Goal: Information Seeking & Learning: Understand process/instructions

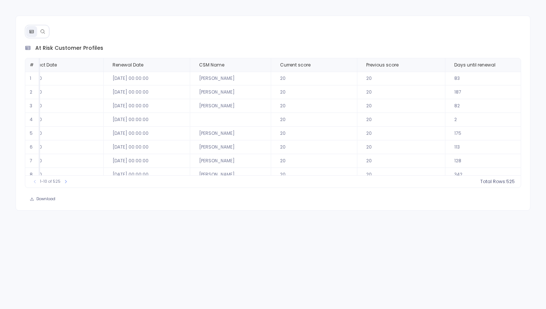
scroll to position [0, 560]
click at [45, 34] on button at bounding box center [42, 31] width 11 height 11
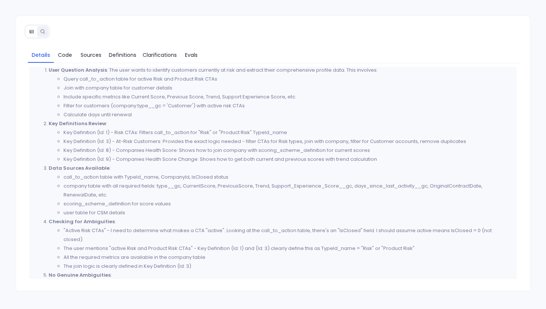
scroll to position [24, 0]
click at [128, 54] on span "Definitions" at bounding box center [122, 55] width 27 height 8
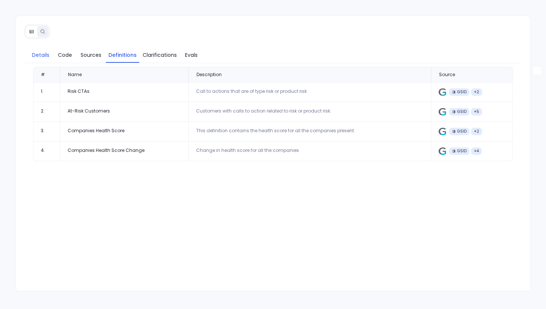
click at [37, 57] on span "Details" at bounding box center [40, 55] width 17 height 8
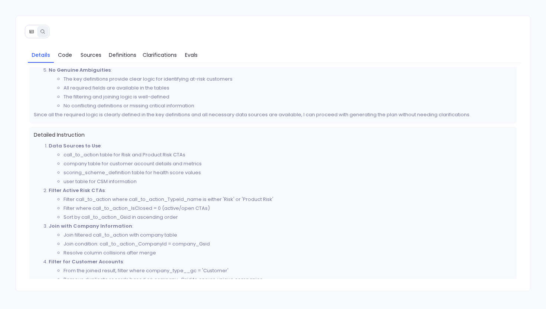
scroll to position [242, 0]
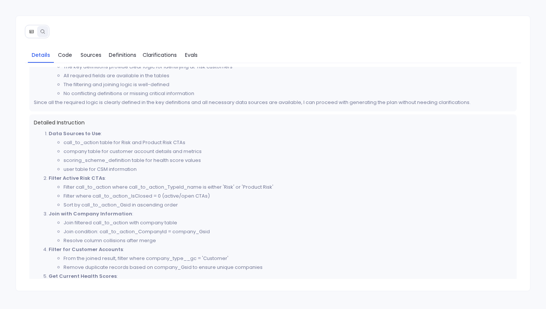
click at [32, 33] on icon at bounding box center [31, 31] width 4 height 3
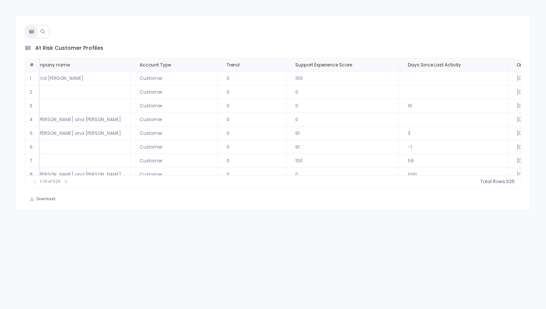
scroll to position [0, 0]
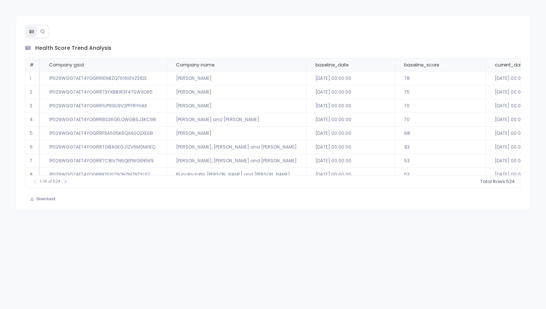
click at [43, 30] on icon at bounding box center [42, 31] width 5 height 5
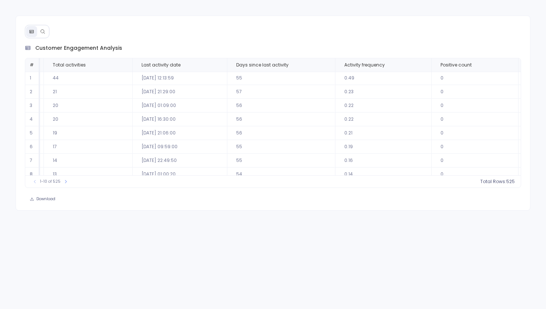
scroll to position [0, 1084]
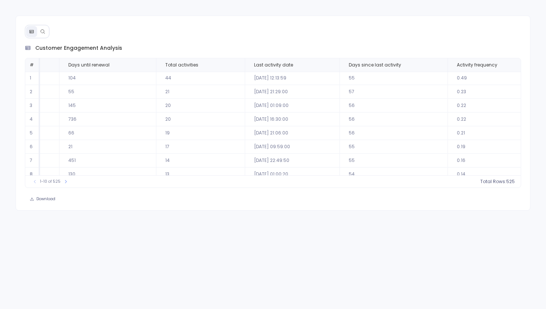
click at [43, 30] on icon at bounding box center [42, 31] width 5 height 5
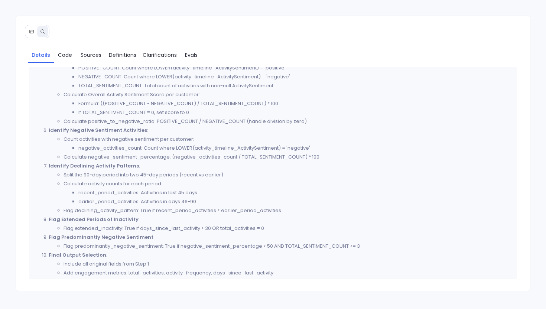
scroll to position [507, 0]
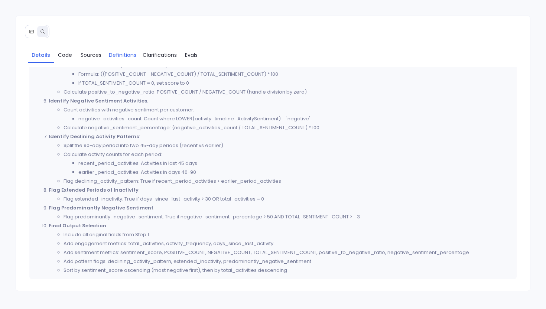
click at [126, 54] on span "Definitions" at bounding box center [122, 55] width 27 height 8
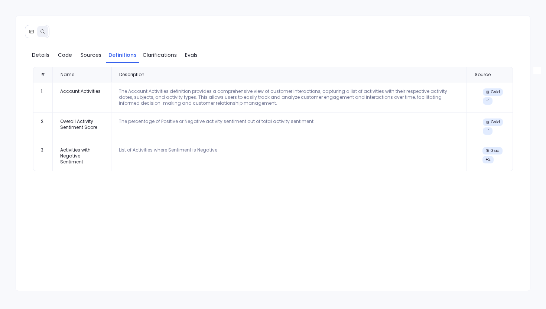
scroll to position [0, 0]
click at [63, 53] on span "Code" at bounding box center [65, 55] width 14 height 8
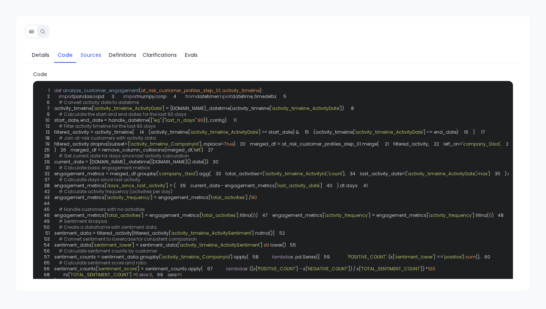
click at [91, 54] on span "Sources" at bounding box center [91, 55] width 21 height 8
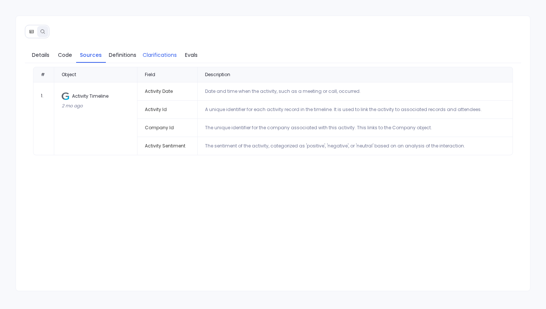
click at [161, 55] on span "Clarifications" at bounding box center [160, 55] width 34 height 8
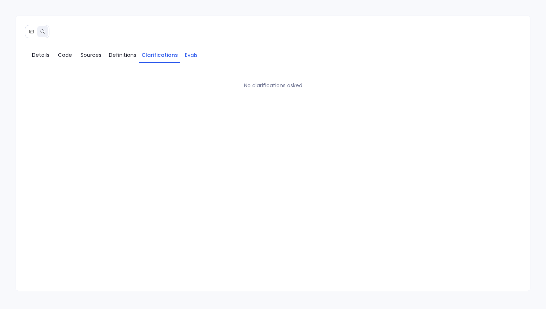
click at [192, 58] on span "Evals" at bounding box center [191, 55] width 13 height 8
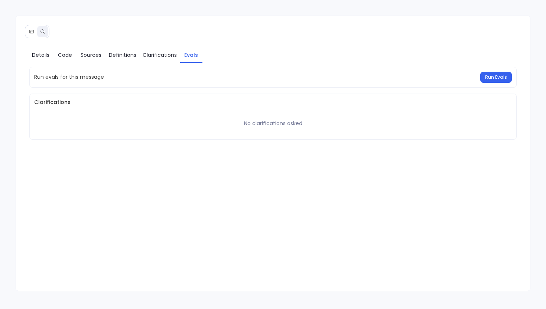
click at [27, 35] on button at bounding box center [31, 31] width 11 height 11
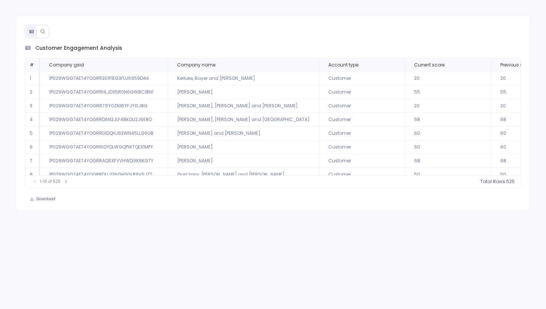
click at [43, 34] on button at bounding box center [42, 31] width 11 height 11
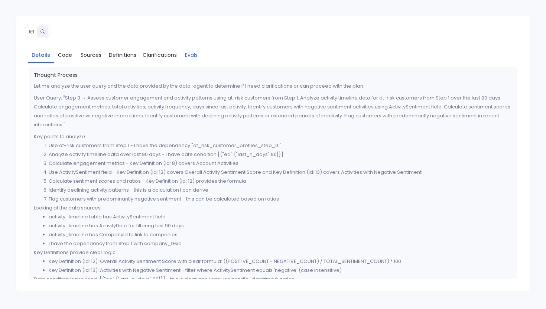
click at [188, 53] on span "Evals" at bounding box center [191, 55] width 13 height 8
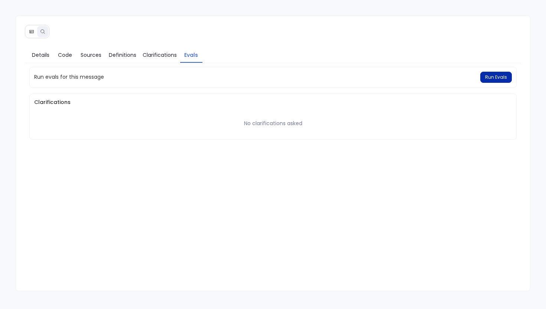
click at [498, 75] on span "Run Evals" at bounding box center [496, 77] width 22 height 6
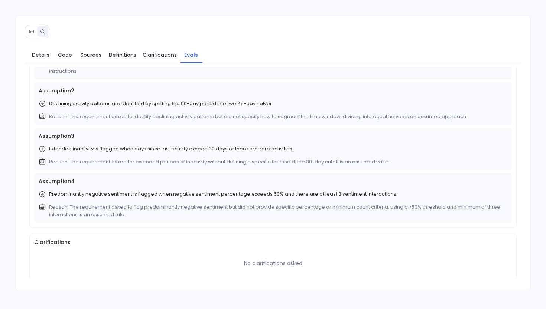
scroll to position [253, 0]
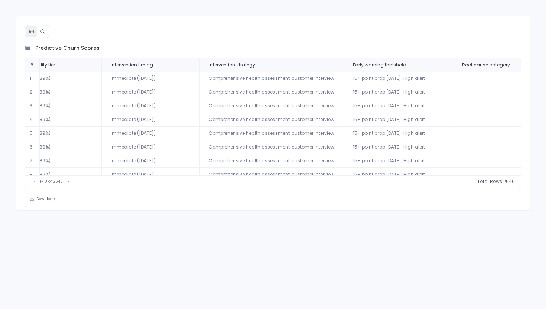
scroll to position [36, 1087]
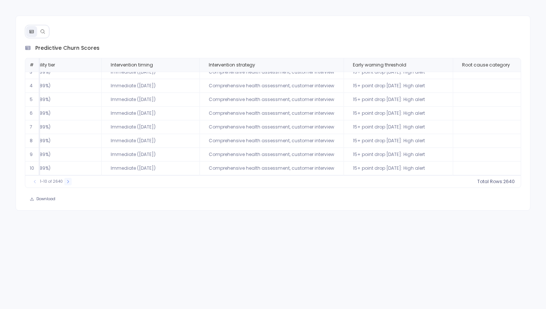
click at [66, 182] on icon at bounding box center [68, 181] width 4 height 4
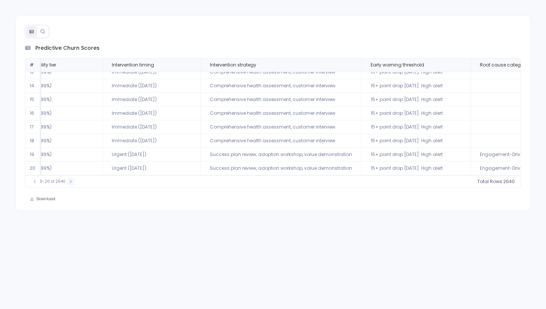
click at [67, 182] on button at bounding box center [70, 181] width 7 height 7
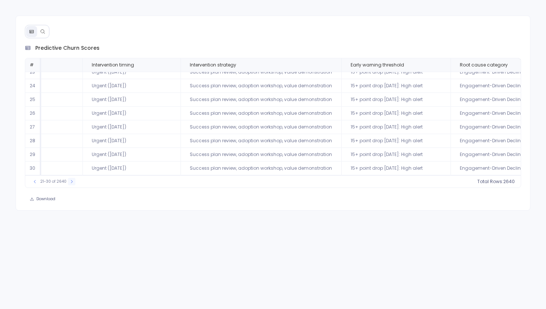
click at [65, 182] on div "21-30 of 2640" at bounding box center [53, 181] width 52 height 7
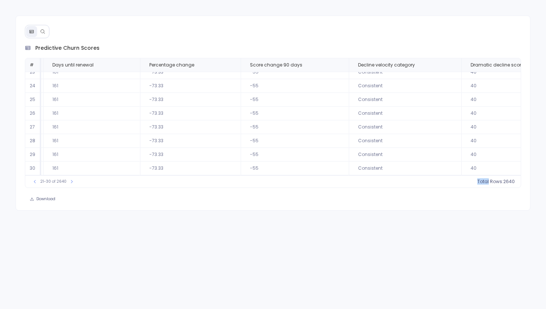
scroll to position [36, 0]
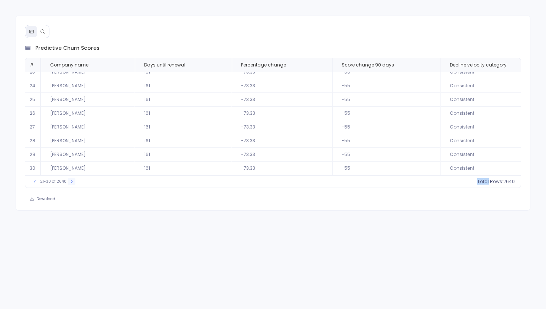
click at [72, 182] on button at bounding box center [71, 181] width 7 height 7
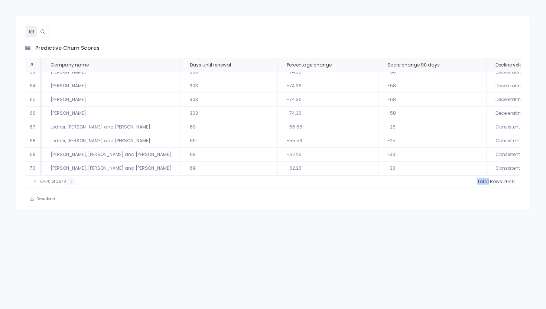
click at [72, 182] on button at bounding box center [71, 181] width 7 height 7
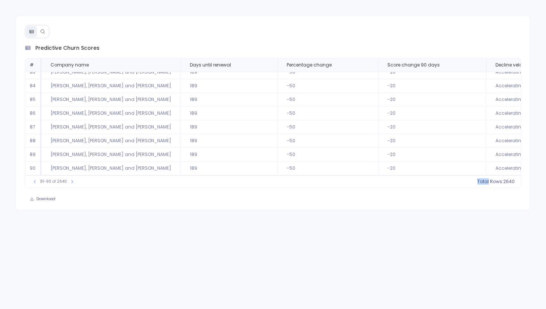
click at [43, 27] on button at bounding box center [42, 31] width 11 height 11
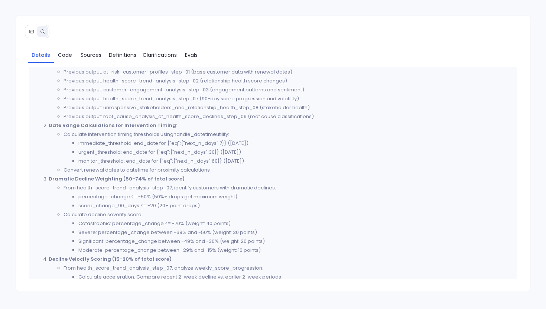
scroll to position [23, 0]
click at [64, 53] on span "Code" at bounding box center [65, 55] width 14 height 8
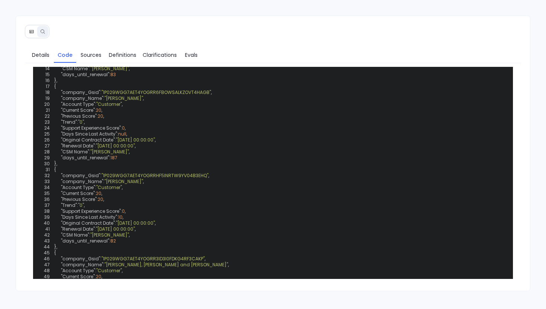
scroll to position [647, 0]
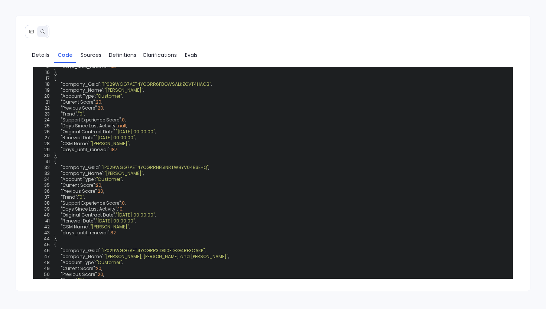
click at [32, 29] on icon at bounding box center [31, 31] width 5 height 5
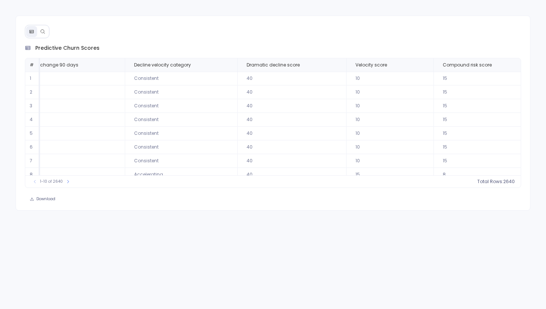
scroll to position [0, 322]
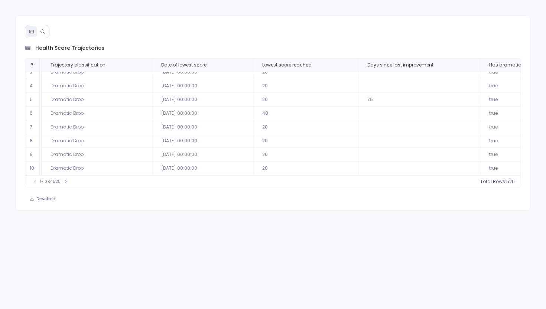
scroll to position [36, 1265]
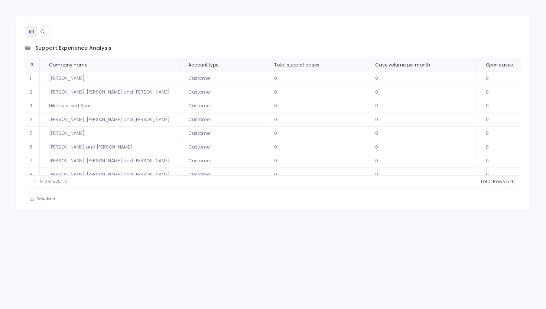
scroll to position [36, 0]
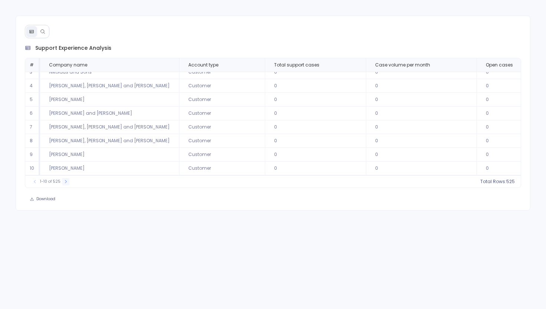
click at [65, 184] on icon at bounding box center [66, 181] width 4 height 4
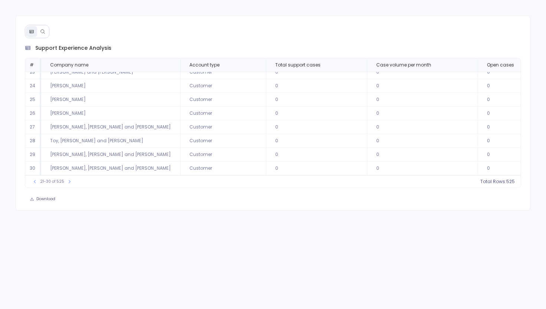
click at [40, 31] on icon at bounding box center [42, 31] width 5 height 5
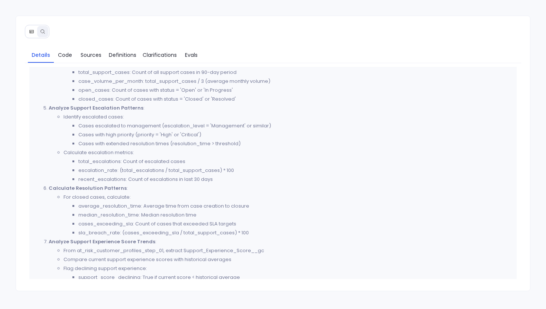
scroll to position [138, 0]
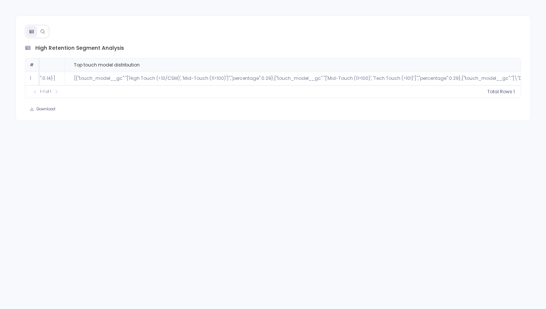
scroll to position [0, 576]
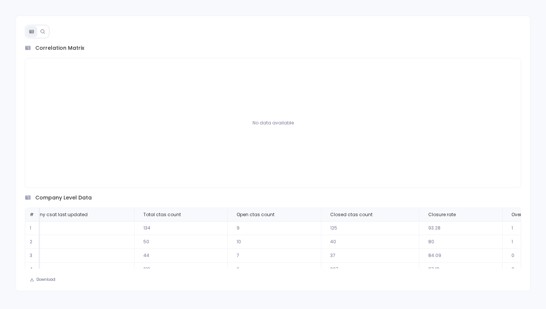
click at [43, 29] on icon at bounding box center [42, 31] width 5 height 5
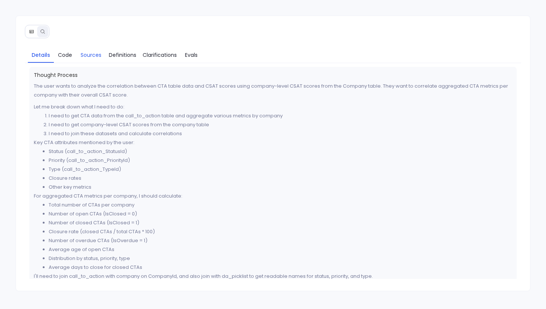
click at [79, 58] on link "Sources" at bounding box center [91, 55] width 30 height 16
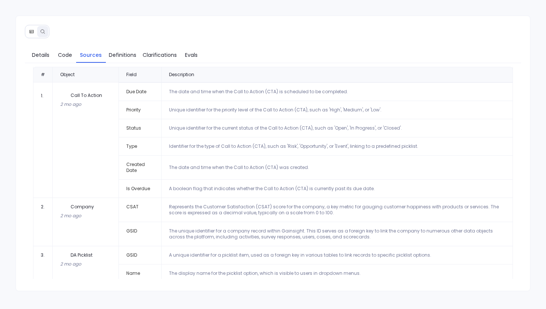
scroll to position [68, 0]
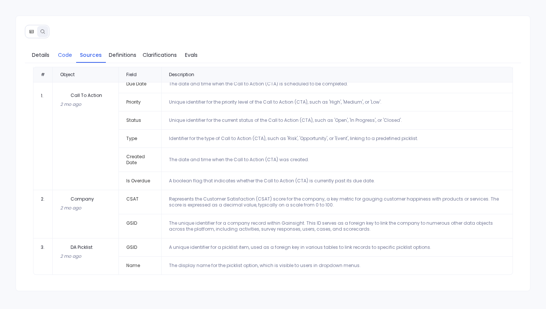
click at [64, 51] on span "Code" at bounding box center [65, 55] width 14 height 8
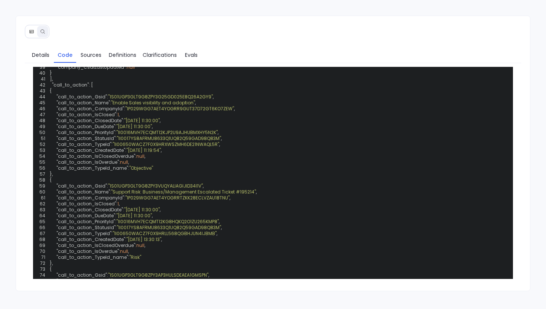
scroll to position [533, 0]
drag, startPoint x: 58, startPoint y: 120, endPoint x: 265, endPoint y: 155, distance: 209.8
copy code "# Check if company_Csat column exists and if final_df is not empty 97 if not fi…"
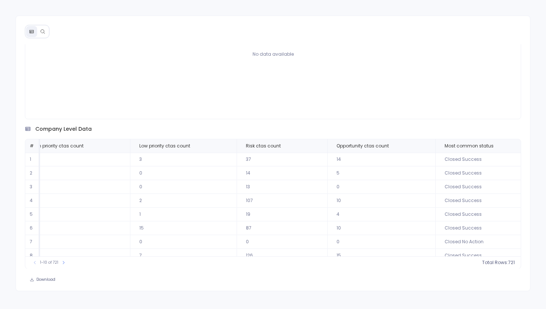
scroll to position [0, 1316]
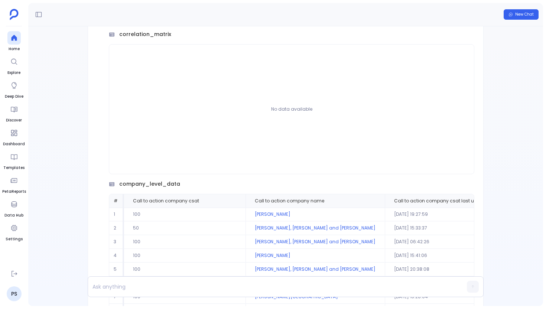
scroll to position [-744, 0]
